Goal: Task Accomplishment & Management: Use online tool/utility

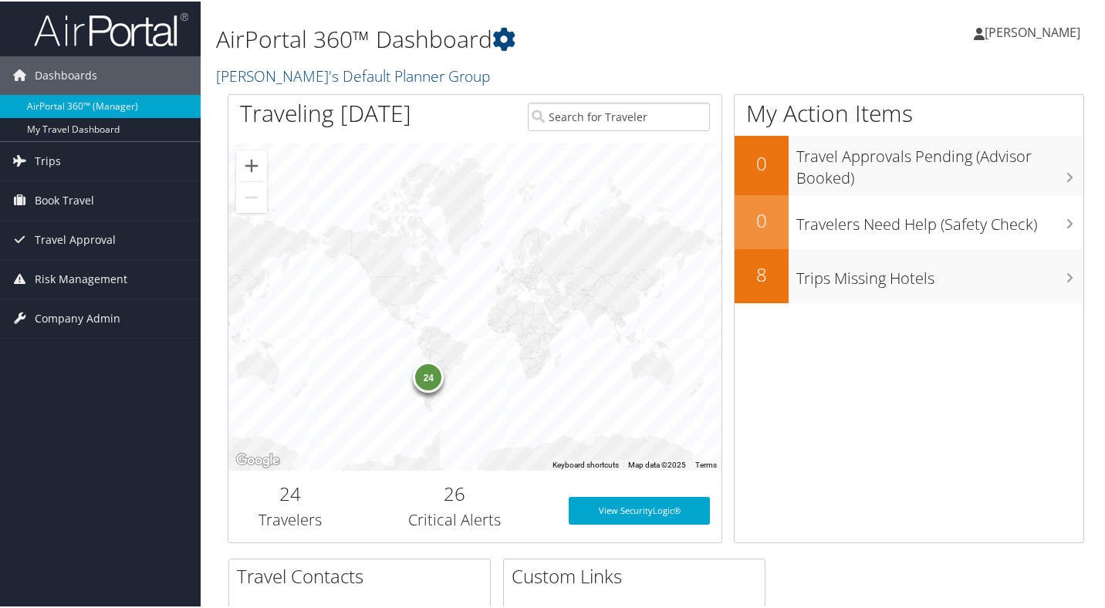
click at [429, 392] on div "24" at bounding box center [474, 305] width 493 height 328
click at [425, 380] on div "24" at bounding box center [428, 376] width 31 height 31
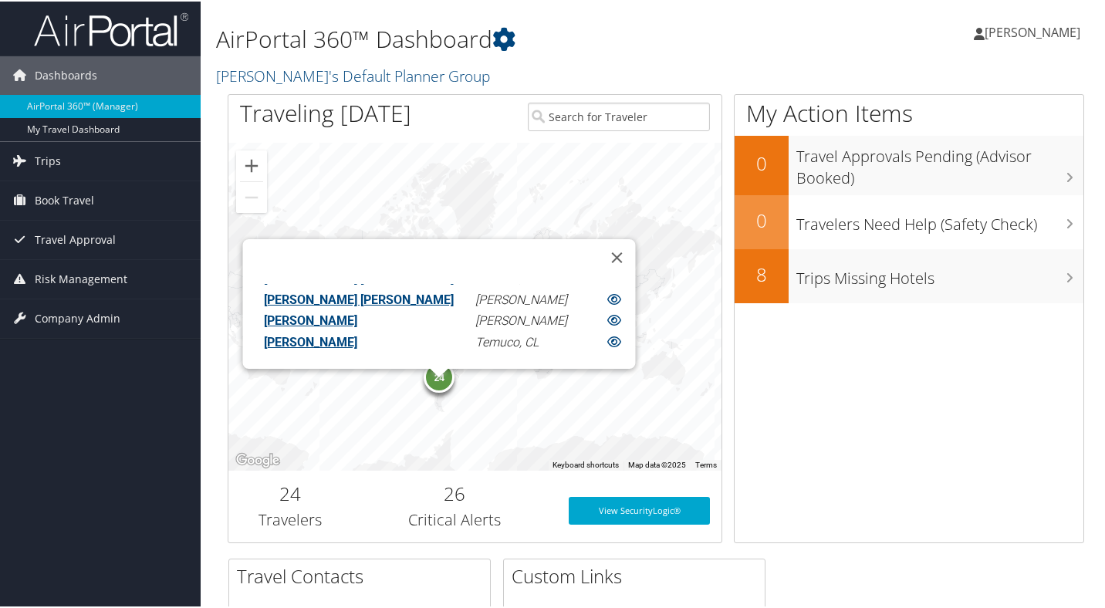
scroll to position [600, 0]
click at [598, 246] on button "Close" at bounding box center [616, 256] width 37 height 37
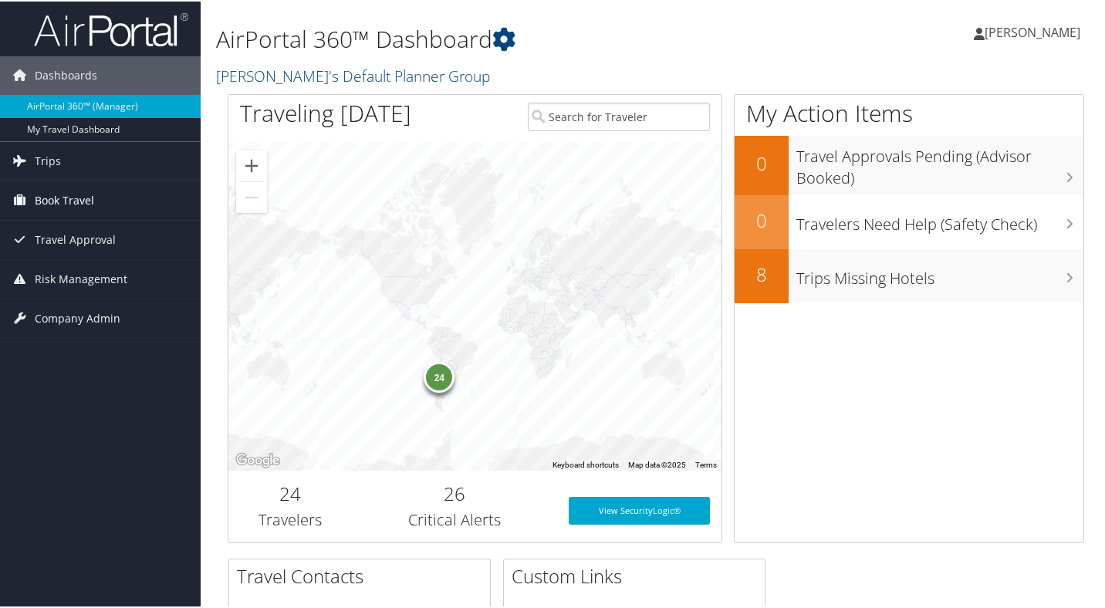
click at [86, 188] on span "Book Travel" at bounding box center [64, 199] width 59 height 39
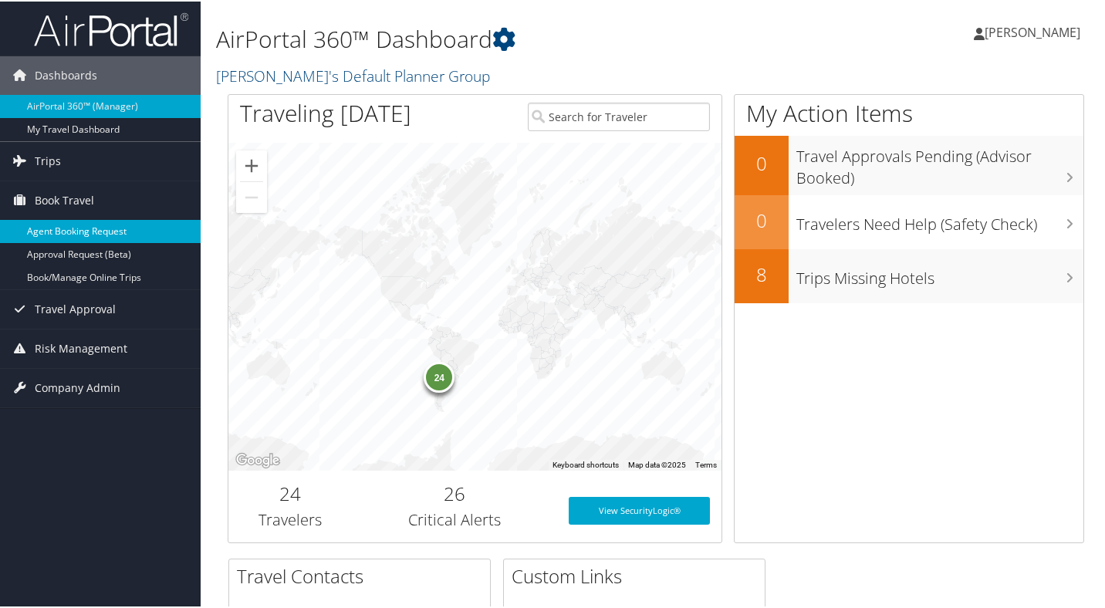
click at [83, 227] on link "Agent Booking Request" at bounding box center [100, 229] width 201 height 23
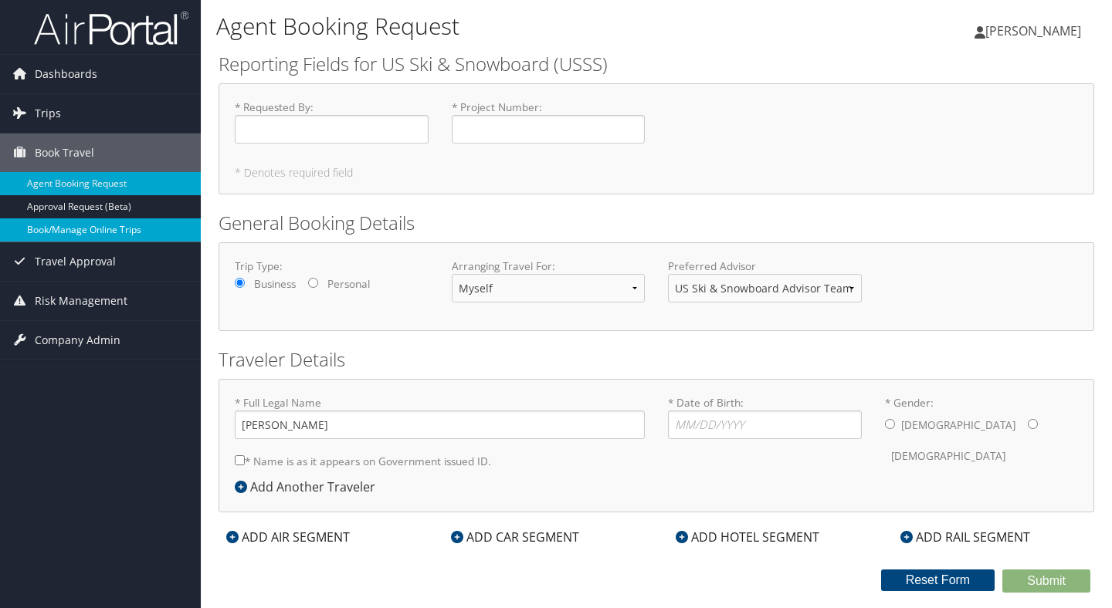
click at [84, 233] on link "Book/Manage Online Trips" at bounding box center [100, 229] width 201 height 23
